Goal: Information Seeking & Learning: Find specific page/section

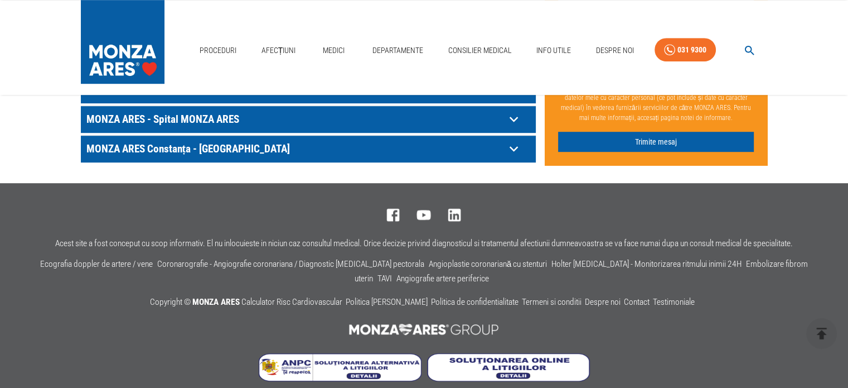
scroll to position [609, 0]
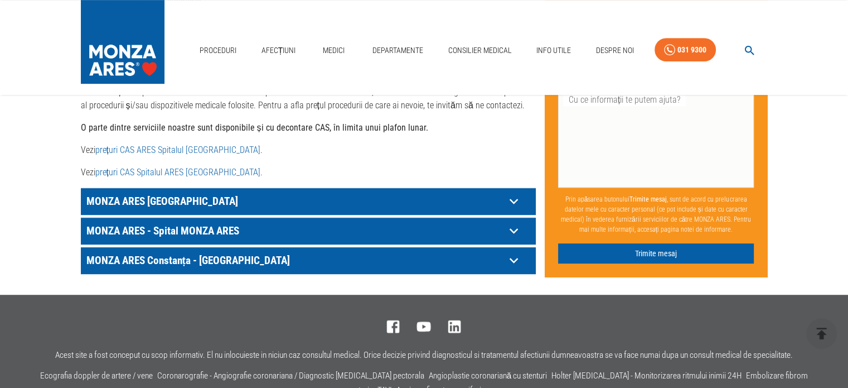
click at [491, 192] on p "MONZA ARES [GEOGRAPHIC_DATA]" at bounding box center [295, 200] width 422 height 17
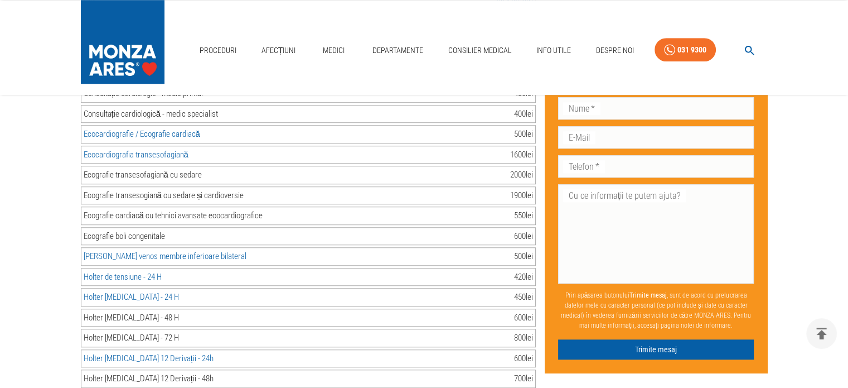
scroll to position [944, 0]
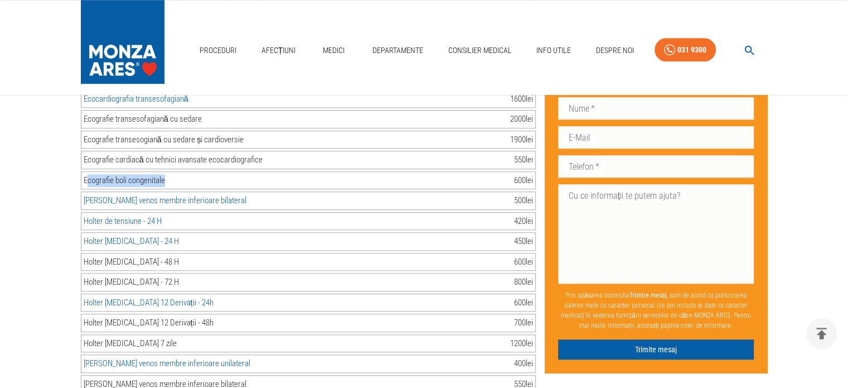
drag, startPoint x: 88, startPoint y: 163, endPoint x: 180, endPoint y: 171, distance: 92.4
click at [180, 171] on div "Ecografie boli congenitale 600 lei" at bounding box center [308, 180] width 455 height 18
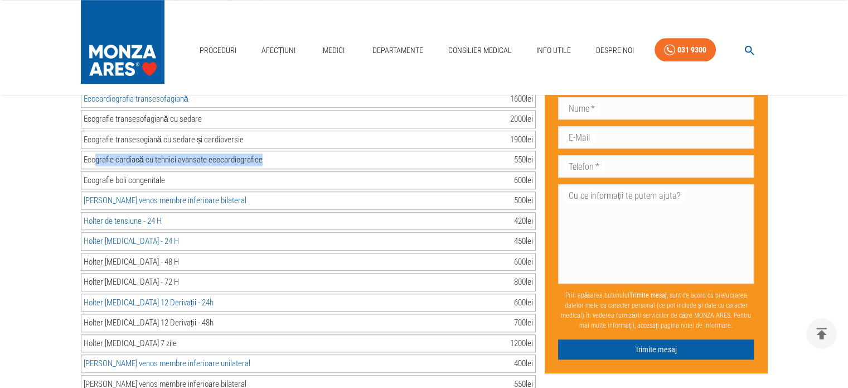
drag, startPoint x: 178, startPoint y: 141, endPoint x: 287, endPoint y: 138, distance: 108.3
click at [286, 151] on div "Ecografie cardiacă cu tehnici avansate ecocardiografice 550 lei" at bounding box center [308, 160] width 455 height 18
click at [287, 151] on div "Ecografie cardiacă cu tehnici avansate ecocardiografice 550 lei" at bounding box center [308, 160] width 455 height 18
drag, startPoint x: 133, startPoint y: 142, endPoint x: 204, endPoint y: 142, distance: 71.4
click at [185, 153] on div "Ecografie cardiacă cu tehnici avansate ecocardiografice" at bounding box center [173, 159] width 179 height 13
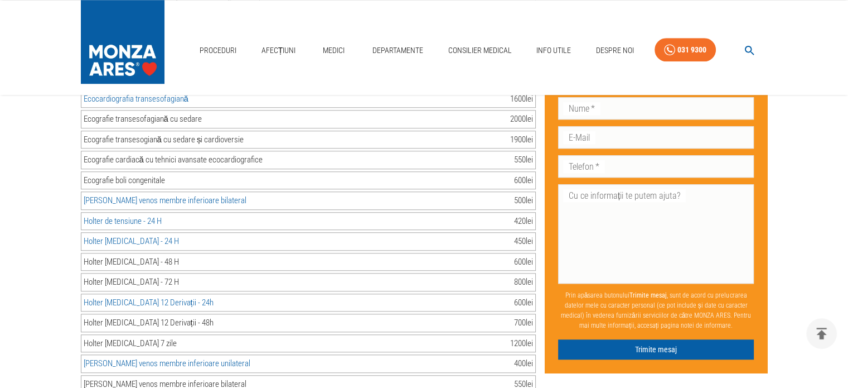
click at [204, 153] on div "Ecografie cardiacă cu tehnici avansate ecocardiografice" at bounding box center [173, 159] width 179 height 13
drag, startPoint x: 163, startPoint y: 145, endPoint x: 284, endPoint y: 144, distance: 121.0
click at [264, 151] on div "Ecografie cardiacă cu tehnici avansate ecocardiografice 550 lei" at bounding box center [308, 160] width 455 height 18
click at [284, 151] on div "Ecografie cardiacă cu tehnici avansate ecocardiografice 550 lei" at bounding box center [308, 160] width 455 height 18
drag, startPoint x: 286, startPoint y: 143, endPoint x: 313, endPoint y: 143, distance: 27.3
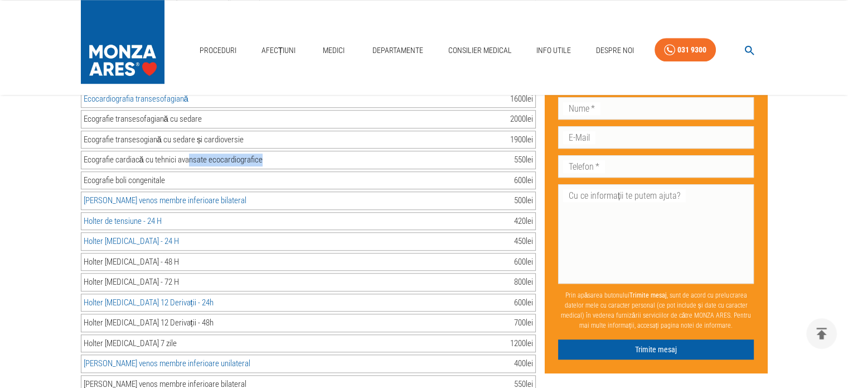
click at [308, 151] on div "Ecografie cardiacă cu tehnici avansate ecocardiografice 550 lei" at bounding box center [308, 160] width 455 height 18
click at [313, 151] on div "Ecografie cardiacă cu tehnici avansate ecocardiografice 550 lei" at bounding box center [308, 160] width 455 height 18
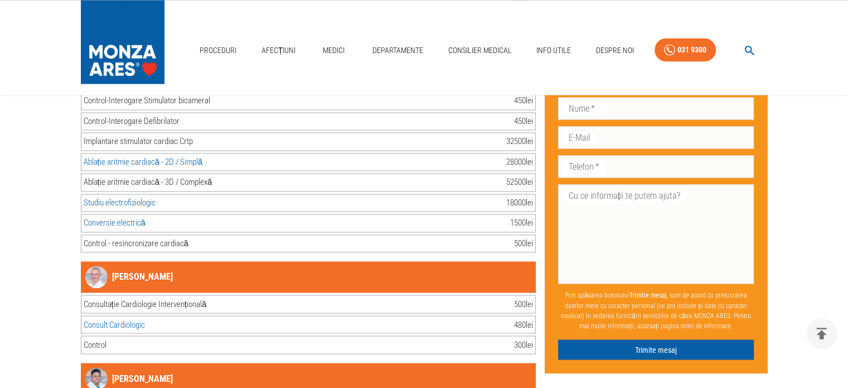
scroll to position [1836, 0]
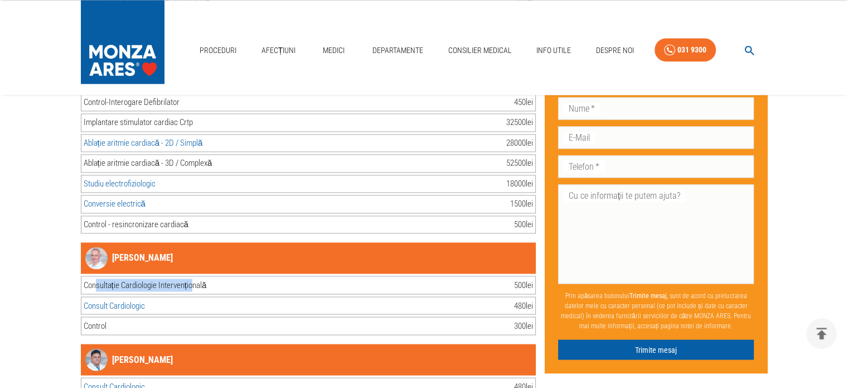
drag, startPoint x: 193, startPoint y: 259, endPoint x: 215, endPoint y: 259, distance: 21.8
click at [215, 276] on div "Consultație Cardiologie Intervențională 500 lei" at bounding box center [308, 285] width 455 height 18
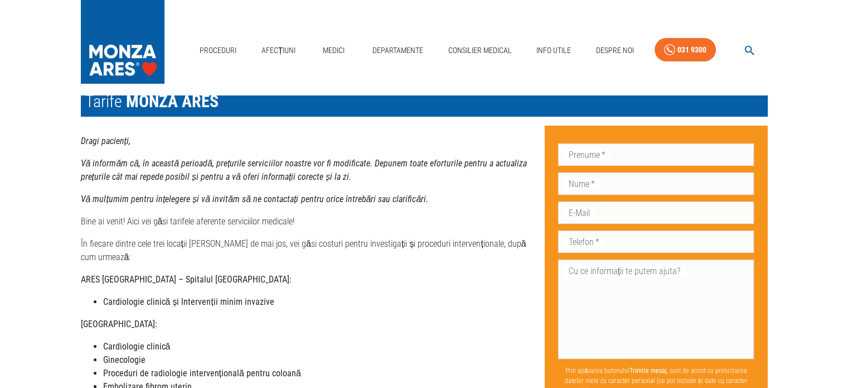
scroll to position [0, 0]
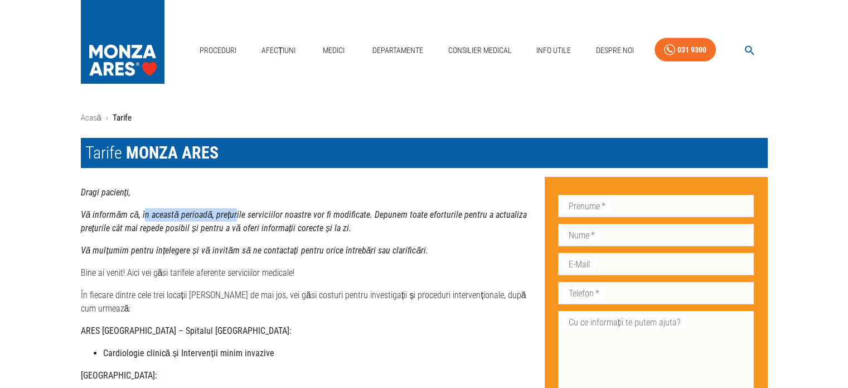
drag, startPoint x: 197, startPoint y: 209, endPoint x: 360, endPoint y: 206, distance: 162.9
drag, startPoint x: 261, startPoint y: 209, endPoint x: 333, endPoint y: 210, distance: 72.0
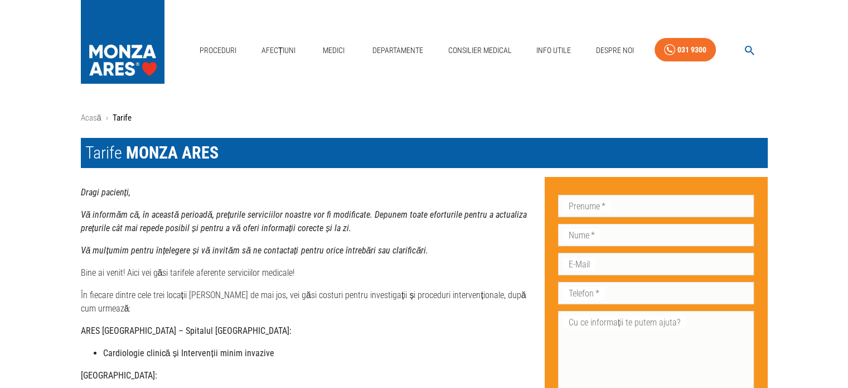
click at [333, 210] on strong "Vă informăm că, în această perioadă, prețurile serviciilor noastre vor fi modif…" at bounding box center [304, 221] width 446 height 24
drag, startPoint x: 312, startPoint y: 214, endPoint x: 364, endPoint y: 214, distance: 51.3
click at [346, 214] on strong "Vă informăm că, în această perioadă, prețurile serviciilor noastre vor fi modif…" at bounding box center [304, 221] width 446 height 24
drag, startPoint x: 364, startPoint y: 214, endPoint x: 345, endPoint y: 220, distance: 19.4
click at [362, 214] on strong "Vă informăm că, în această perioadă, prețurile serviciilor noastre vor fi modif…" at bounding box center [304, 221] width 446 height 24
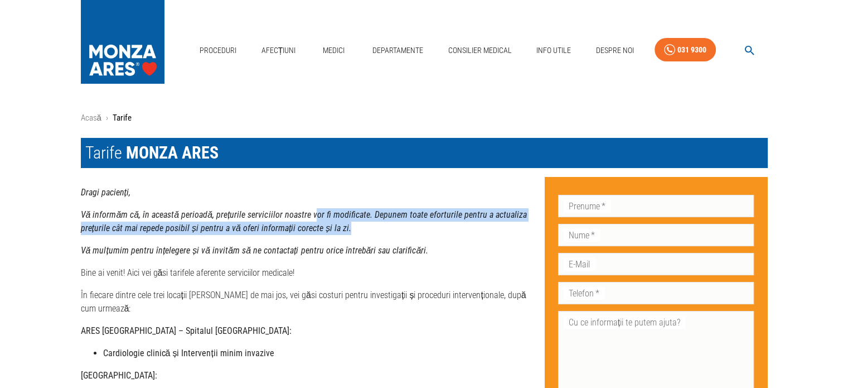
drag, startPoint x: 345, startPoint y: 220, endPoint x: 395, endPoint y: 200, distance: 53.6
click at [393, 223] on p "Vă informăm că, în această perioadă, prețurile serviciilor noastre vor fi modif…" at bounding box center [308, 221] width 455 height 27
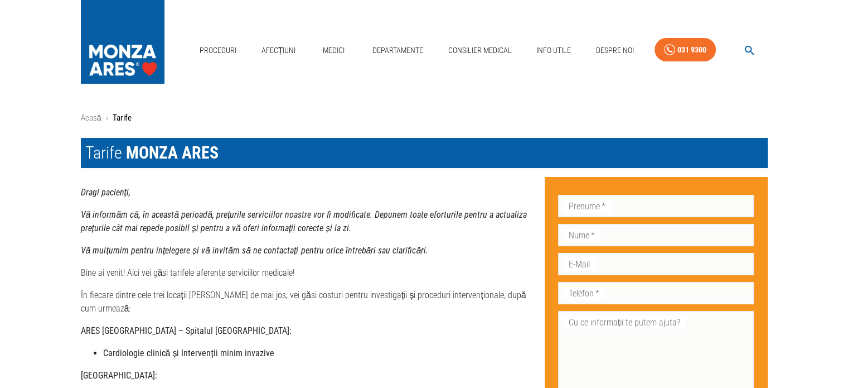
click at [395, 196] on p "Dragi pacienți," at bounding box center [308, 192] width 455 height 13
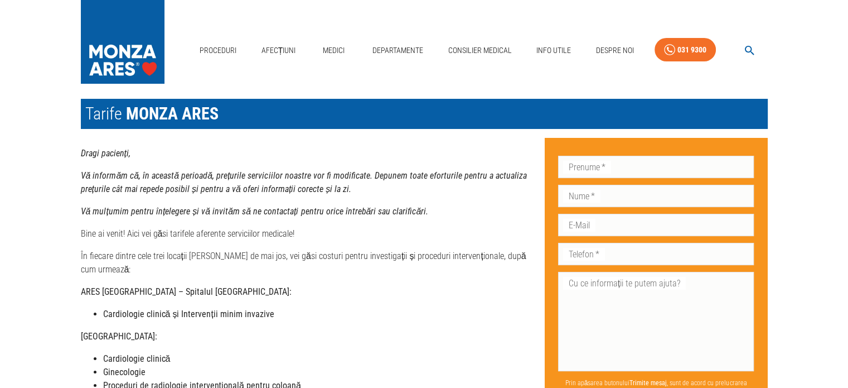
scroll to position [56, 0]
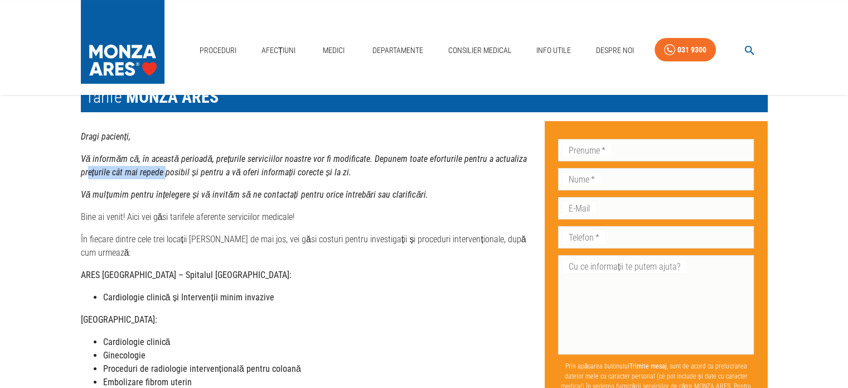
drag, startPoint x: 94, startPoint y: 175, endPoint x: 296, endPoint y: 174, distance: 201.9
click at [271, 175] on strong "Vă informăm că, în această perioadă, prețurile serviciilor noastre vor fi modif…" at bounding box center [304, 165] width 446 height 24
click at [306, 173] on strong "Vă informăm că, în această perioadă, prețurile serviciilor noastre vor fi modif…" at bounding box center [304, 165] width 446 height 24
click at [324, 172] on strong "Vă informăm că, în această perioadă, prețurile serviciilor noastre vor fi modif…" at bounding box center [304, 165] width 446 height 24
click at [341, 169] on p "Vă informăm că, în această perioadă, prețurile serviciilor noastre vor fi modif…" at bounding box center [308, 165] width 455 height 27
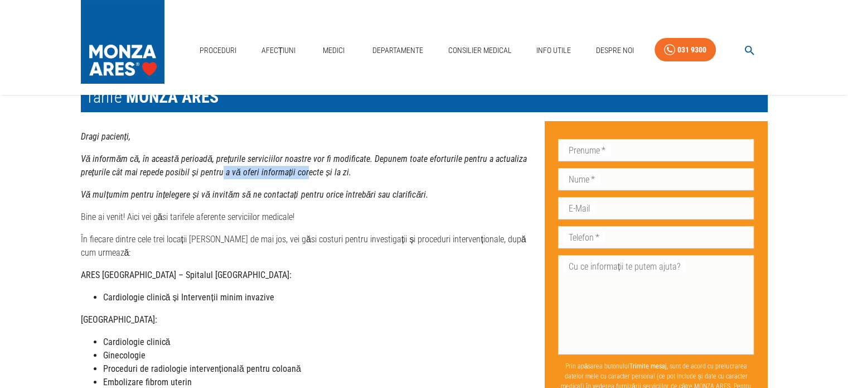
drag, startPoint x: 299, startPoint y: 175, endPoint x: 363, endPoint y: 170, distance: 64.3
click at [362, 171] on p "Vă informăm că, în această perioadă, prețurile serviciilor noastre vor fi modif…" at bounding box center [308, 165] width 455 height 27
click at [363, 170] on p "Vă informăm că, în această perioadă, prețurile serviciilor noastre vor fi modif…" at bounding box center [308, 165] width 455 height 27
drag, startPoint x: 371, startPoint y: 144, endPoint x: 375, endPoint y: 152, distance: 8.7
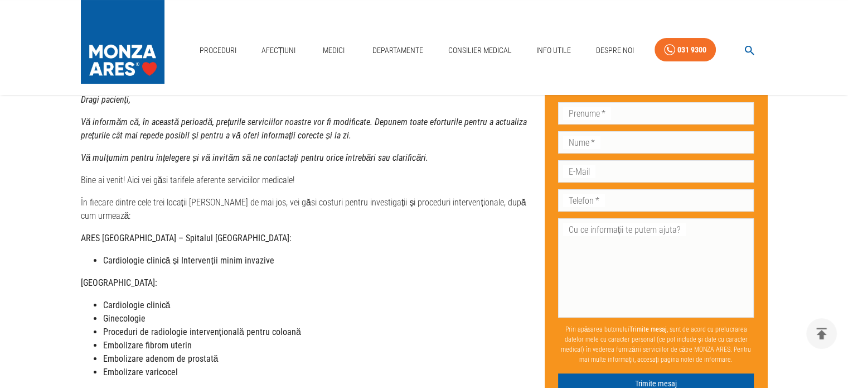
scroll to position [112, 0]
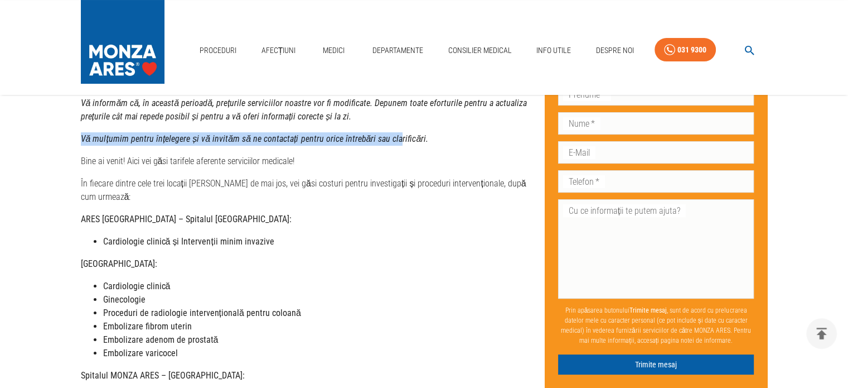
drag, startPoint x: 80, startPoint y: 132, endPoint x: 398, endPoint y: 138, distance: 318.0
click at [399, 138] on strong "Vă mulțumim pentru înțelegere și vă invităm să ne contactați pentru orice între…" at bounding box center [255, 138] width 348 height 11
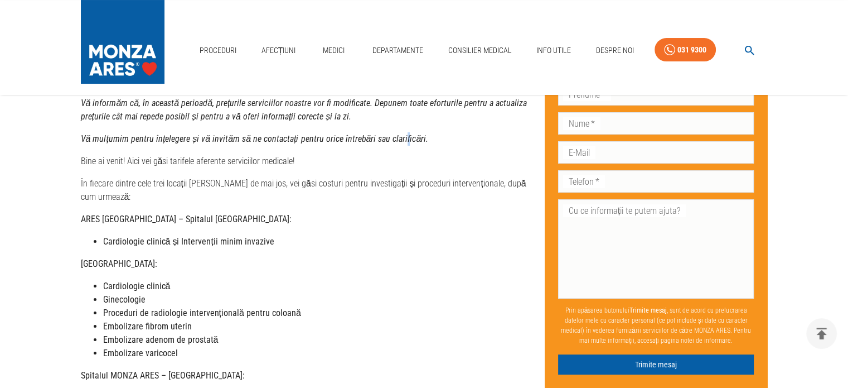
drag, startPoint x: 392, startPoint y: 137, endPoint x: 379, endPoint y: 137, distance: 13.4
click at [384, 137] on strong "Vă mulțumim pentru înțelegere și vă invităm să ne contactați pentru orice între…" at bounding box center [255, 138] width 348 height 11
drag, startPoint x: 320, startPoint y: 140, endPoint x: 426, endPoint y: 144, distance: 106.1
click at [426, 144] on p "Vă mulțumim pentru înțelegere și vă invităm să ne contactați pentru orice între…" at bounding box center [308, 138] width 455 height 13
click at [424, 126] on div "Dragi pacienți, Vă informăm că, în această perioadă, prețurile serviciilor noas…" at bounding box center [308, 375] width 455 height 602
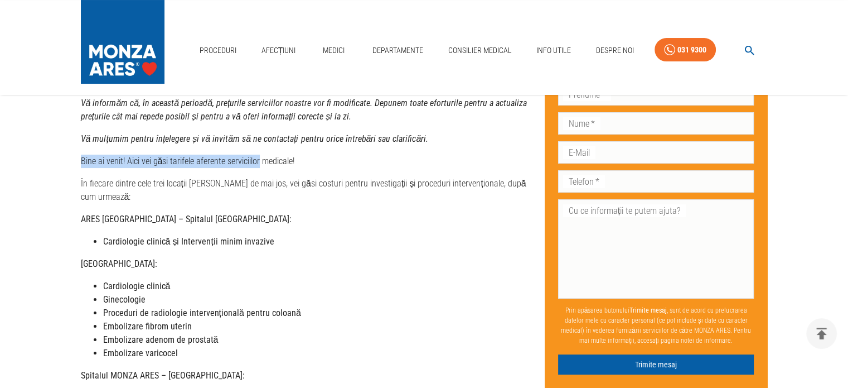
drag, startPoint x: 74, startPoint y: 163, endPoint x: 340, endPoint y: 162, distance: 266.1
click at [340, 162] on p "Bine ai venit! Aici vei găsi tarifele aferente serviciilor medicale!" at bounding box center [308, 161] width 455 height 13
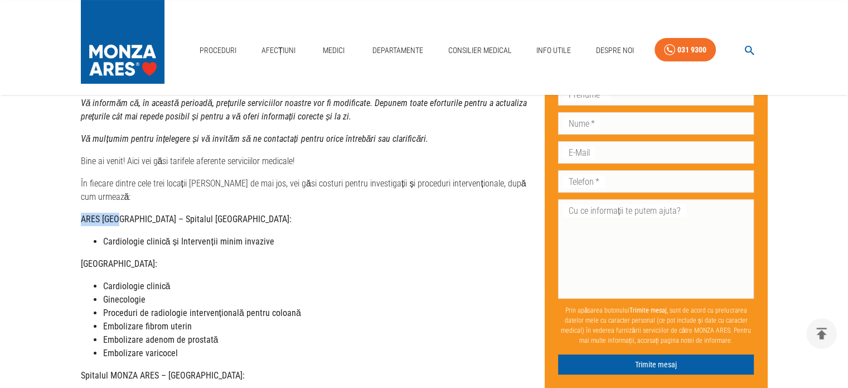
drag, startPoint x: 118, startPoint y: 209, endPoint x: 221, endPoint y: 209, distance: 103.2
click at [221, 213] on p "ARES [GEOGRAPHIC_DATA] – Spitalul [GEOGRAPHIC_DATA]:" at bounding box center [308, 219] width 455 height 13
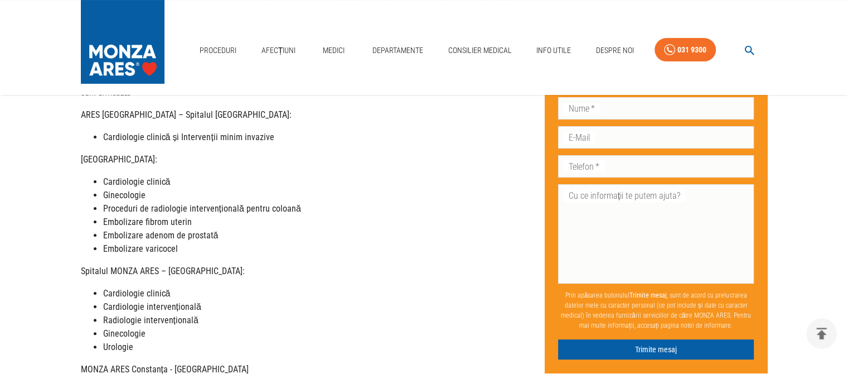
scroll to position [223, 0]
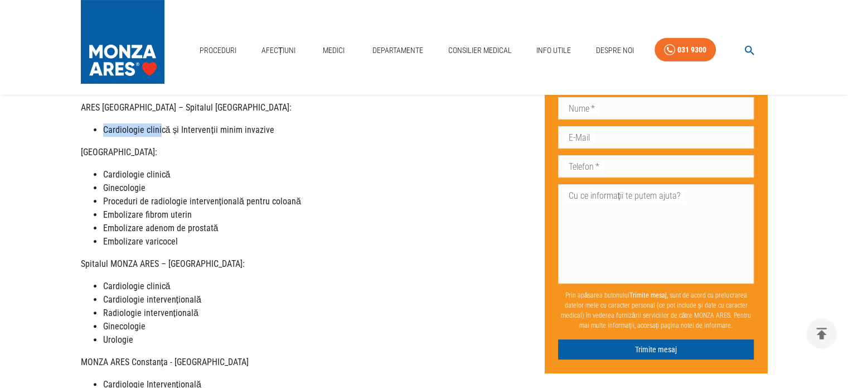
drag, startPoint x: 247, startPoint y: 115, endPoint x: 264, endPoint y: 115, distance: 16.7
click at [260, 123] on ul "Cardiologie clinică și Intervenții minim invazive" at bounding box center [308, 129] width 455 height 13
click at [264, 124] on strong "Cardiologie clinică și Intervenții minim invazive" at bounding box center [188, 129] width 171 height 11
drag, startPoint x: 91, startPoint y: 122, endPoint x: 231, endPoint y: 118, distance: 139.5
click at [224, 123] on ul "Cardiologie clinică și Intervenții minim invazive" at bounding box center [308, 129] width 455 height 13
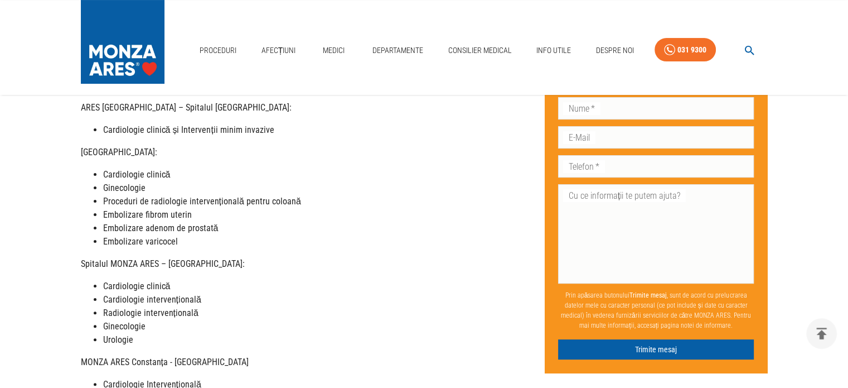
click at [231, 124] on strong "Cardiologie clinică și Intervenții minim invazive" at bounding box center [188, 129] width 171 height 11
drag, startPoint x: 126, startPoint y: 120, endPoint x: 267, endPoint y: 113, distance: 141.3
click at [241, 124] on strong "Cardiologie clinică și Intervenții minim invazive" at bounding box center [188, 129] width 171 height 11
click at [267, 124] on strong "Cardiologie clinică și Intervenții minim invazive" at bounding box center [188, 129] width 171 height 11
drag, startPoint x: 219, startPoint y: 117, endPoint x: 332, endPoint y: 112, distance: 112.8
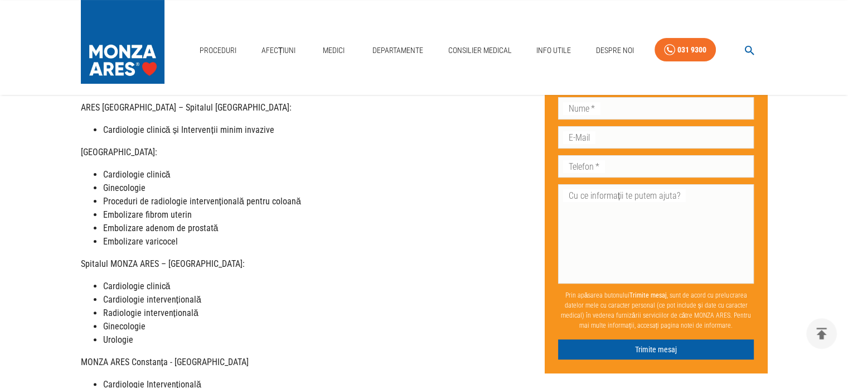
click at [308, 123] on li "Cardiologie clinică și Intervenții minim invazive" at bounding box center [319, 129] width 433 height 13
click at [332, 123] on li "Cardiologie clinică și Intervenții minim invazive" at bounding box center [319, 129] width 433 height 13
drag, startPoint x: 110, startPoint y: 141, endPoint x: 215, endPoint y: 140, distance: 105.4
click at [195, 146] on p "[GEOGRAPHIC_DATA]:" at bounding box center [308, 152] width 455 height 13
click at [215, 146] on p "[GEOGRAPHIC_DATA]:" at bounding box center [308, 152] width 455 height 13
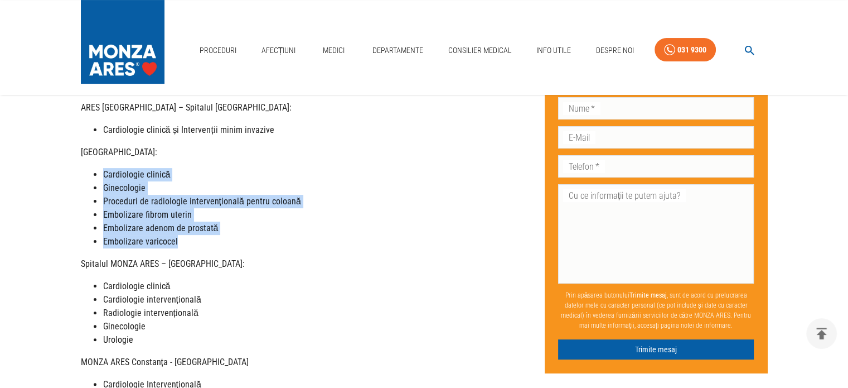
drag, startPoint x: 166, startPoint y: 196, endPoint x: 238, endPoint y: 234, distance: 82.1
click at [238, 234] on div "Dragi pacienți, Vă informăm că, în această perioadă, prețurile serviciilor noas…" at bounding box center [308, 264] width 455 height 602
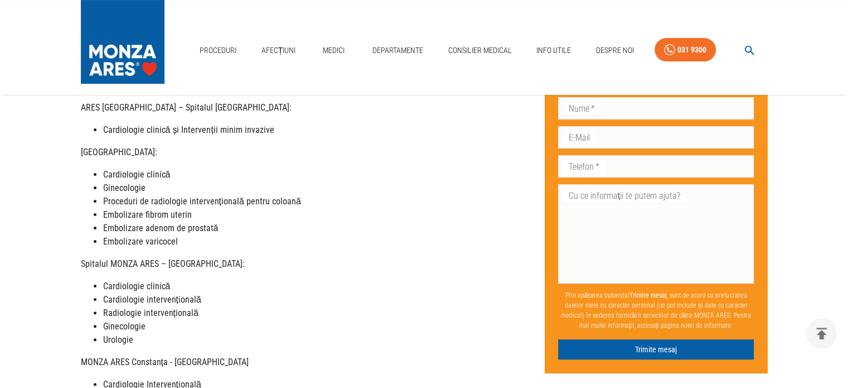
scroll to position [167, 0]
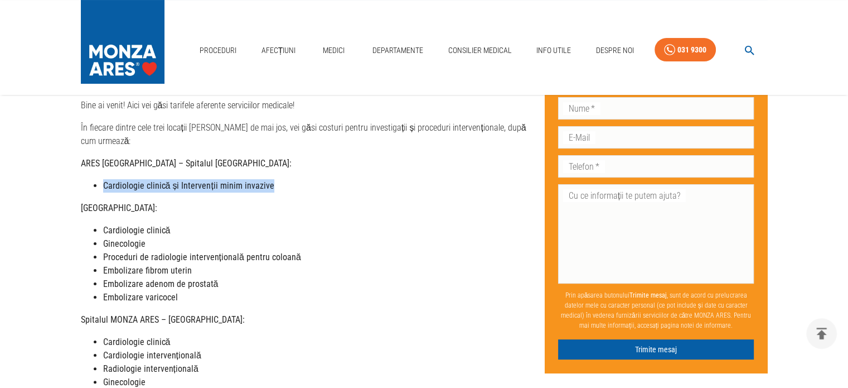
drag, startPoint x: 98, startPoint y: 169, endPoint x: 302, endPoint y: 173, distance: 203.6
click at [302, 179] on ul "Cardiologie clinică și Intervenții minim invazive" at bounding box center [308, 185] width 455 height 13
click at [302, 179] on li "Cardiologie clinică și Intervenții minim invazive" at bounding box center [319, 185] width 433 height 13
drag, startPoint x: 108, startPoint y: 171, endPoint x: 248, endPoint y: 172, distance: 139.5
click at [244, 179] on ul "Cardiologie clinică și Intervenții minim invazive" at bounding box center [308, 185] width 455 height 13
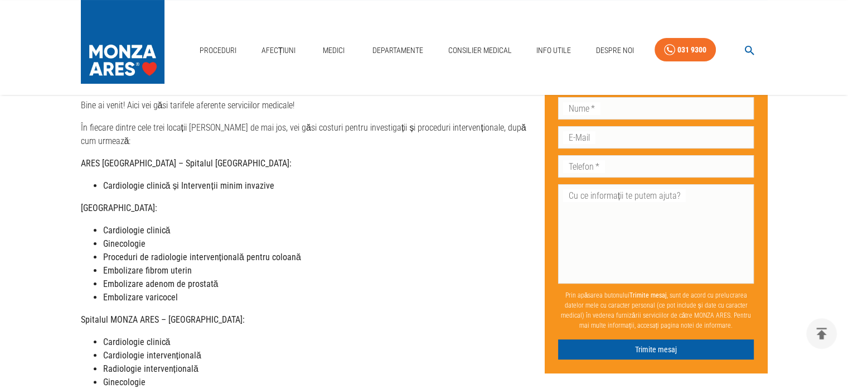
click at [248, 180] on strong "Cardiologie clinică și Intervenții minim invazive" at bounding box center [188, 185] width 171 height 11
drag, startPoint x: 134, startPoint y: 171, endPoint x: 217, endPoint y: 171, distance: 83.1
click at [203, 180] on strong "Cardiologie clinică și Intervenții minim invazive" at bounding box center [188, 185] width 171 height 11
click at [221, 180] on strong "Cardiologie clinică și Intervenții minim invazive" at bounding box center [188, 185] width 171 height 11
drag, startPoint x: 158, startPoint y: 170, endPoint x: 234, endPoint y: 171, distance: 75.9
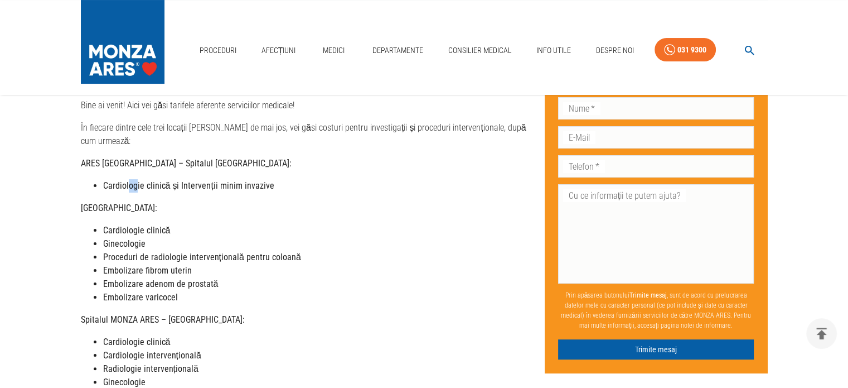
click at [230, 180] on strong "Cardiologie clinică și Intervenții minim invazive" at bounding box center [188, 185] width 171 height 11
click at [234, 180] on strong "Cardiologie clinică și Intervenții minim invazive" at bounding box center [188, 185] width 171 height 11
drag, startPoint x: 120, startPoint y: 173, endPoint x: 279, endPoint y: 173, distance: 159.0
click at [278, 179] on li "Cardiologie clinică și Intervenții minim invazive" at bounding box center [319, 185] width 433 height 13
click at [279, 179] on li "Cardiologie clinică și Intervenții minim invazive" at bounding box center [319, 185] width 433 height 13
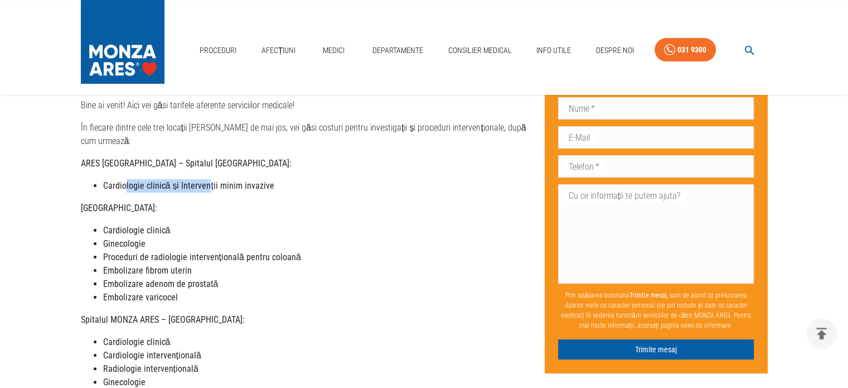
drag
click at [321, 179] on li "Cardiologie clinică și Intervenții minim invazive" at bounding box center [319, 185] width 433 height 13
click at [331, 179] on li "Cardiologie clinică și Intervenții minim invazive" at bounding box center [319, 185] width 433 height 13
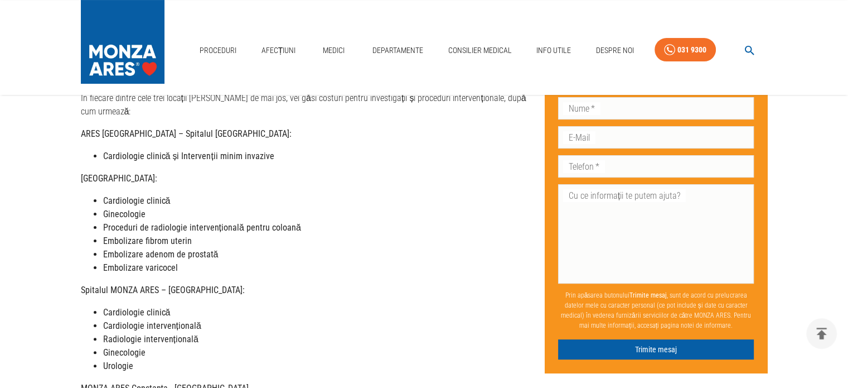
scroll to position [223, 0]
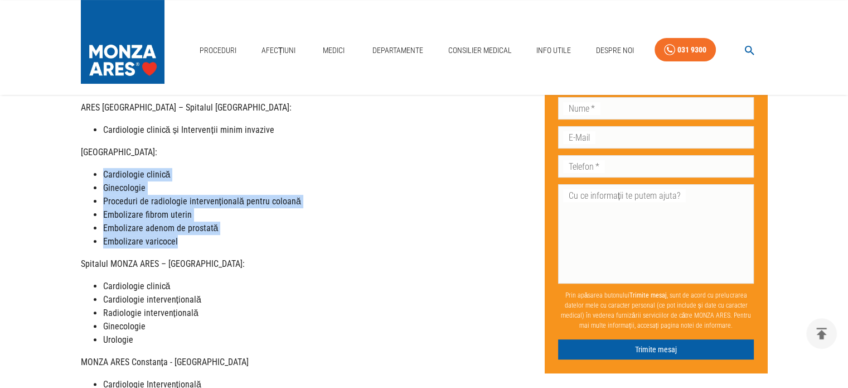
click at [241, 234] on div "Dragi pacienți, Vă informăm că, în această perioadă, prețurile serviciilor noas…" at bounding box center [308, 264] width 455 height 602
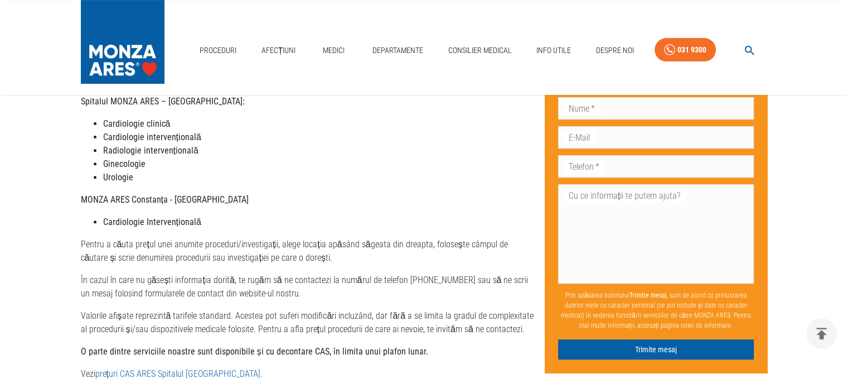
scroll to position [446, 0]
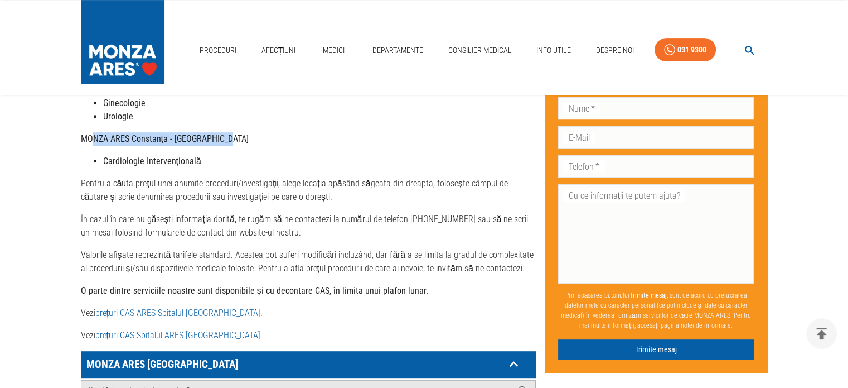
click at [260, 132] on p "MONZA ARES Constanța - [GEOGRAPHIC_DATA]" at bounding box center [308, 138] width 455 height 13
click at [263, 132] on p "MONZA ARES Constanța - [GEOGRAPHIC_DATA]" at bounding box center [308, 138] width 455 height 13
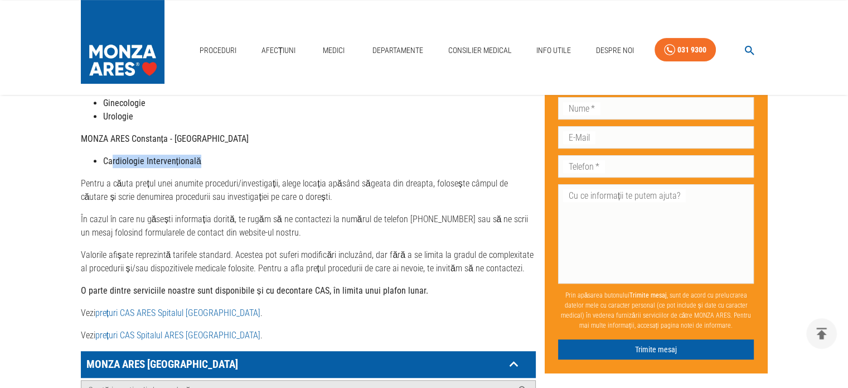
click at [234, 155] on li "Cardiologie Intervențională" at bounding box center [319, 161] width 433 height 13
click at [187, 178] on p "Pentru a căuta prețul unei anumite proceduri/investigații, alege locația apăsân…" at bounding box center [308, 190] width 455 height 27
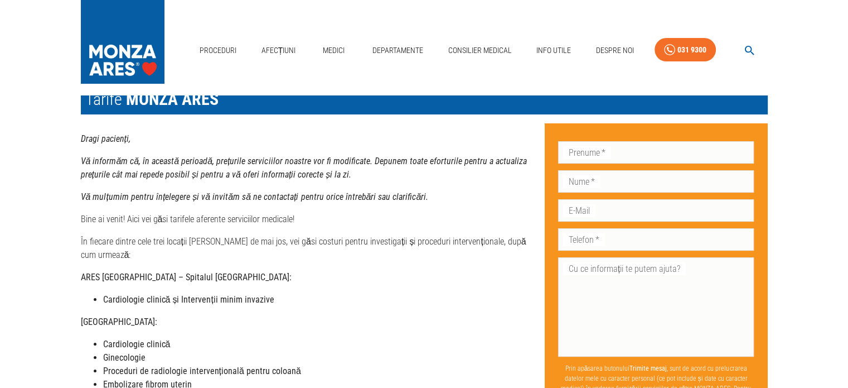
scroll to position [0, 0]
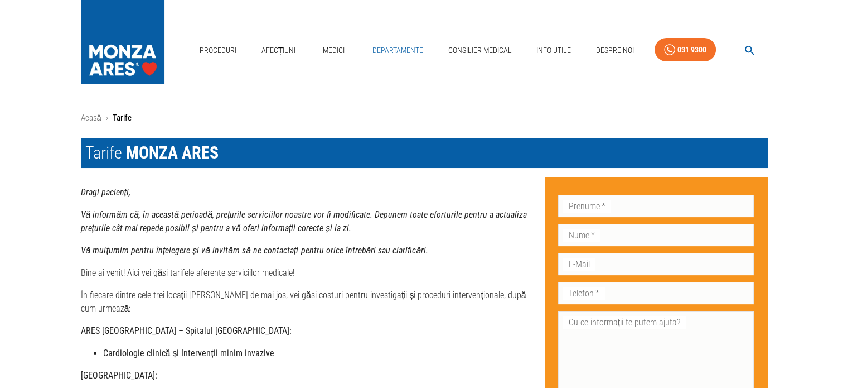
click at [395, 51] on link "Departamente" at bounding box center [398, 50] width 60 height 23
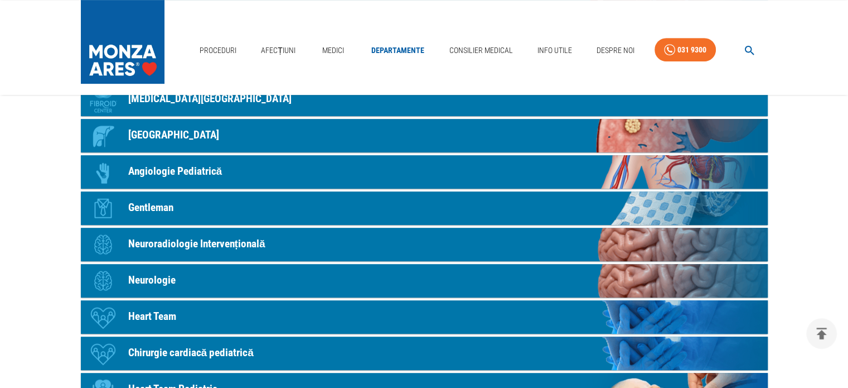
scroll to position [546, 0]
